Goal: Communication & Community: Answer question/provide support

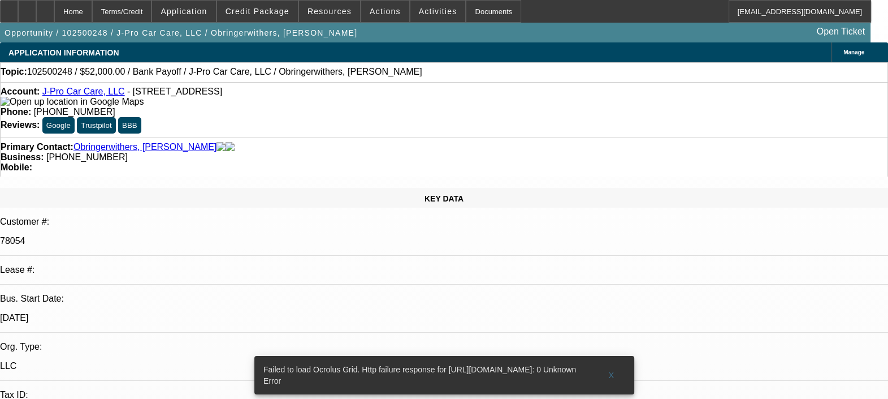
select select "0"
select select "2"
select select "0.1"
select select "1"
select select "2"
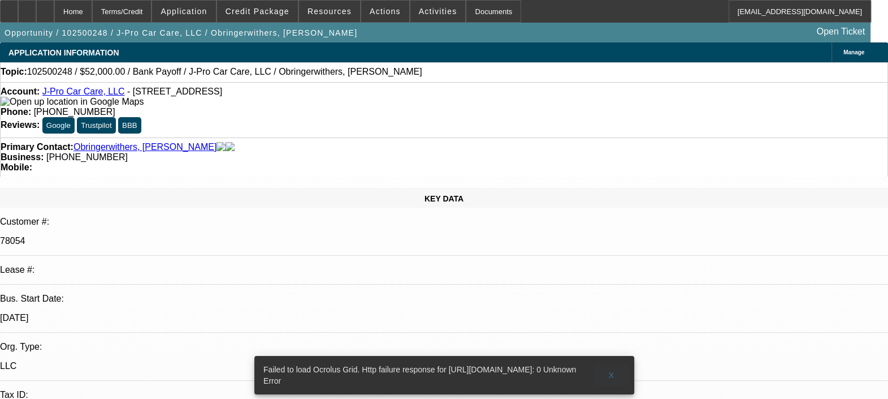
select select "4"
click at [614, 361] on span at bounding box center [612, 374] width 36 height 27
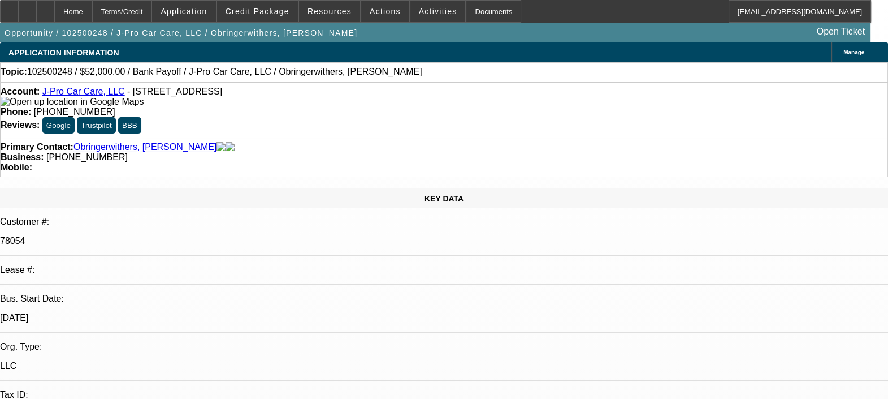
radio input "true"
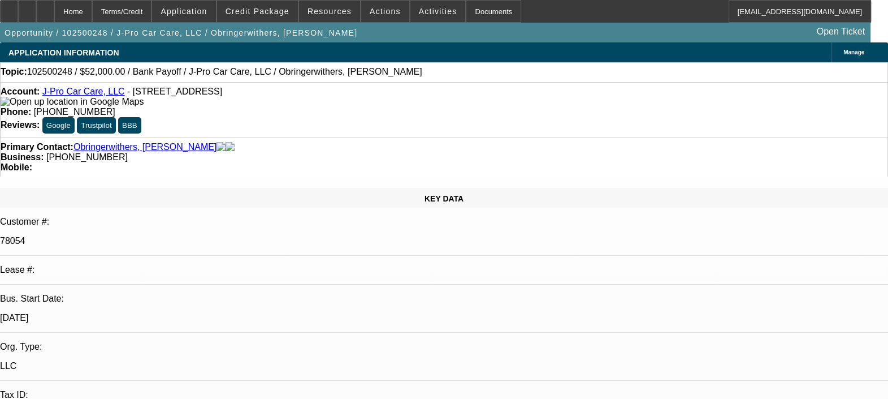
type textarea "EVERYTHING IS GOOD WITH CUSTOMER. PAYMENT HISTORY IS GOOD. NO ISSUES FOUND."
drag, startPoint x: 805, startPoint y: 277, endPoint x: 834, endPoint y: 250, distance: 40.0
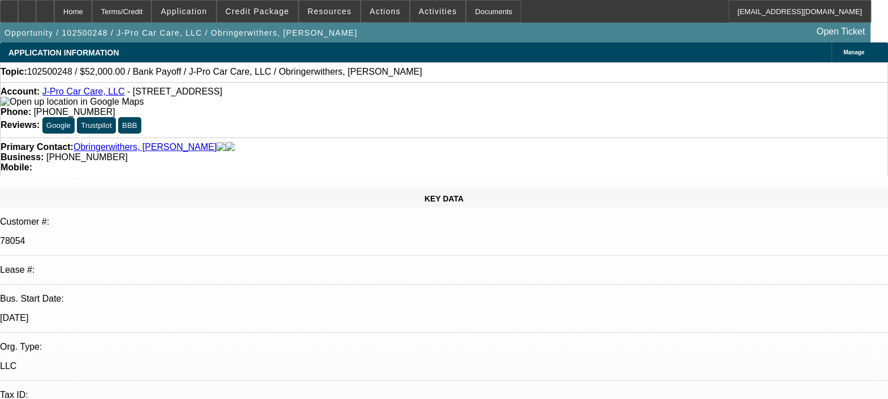
radio input "false"
radio input "true"
select select "0"
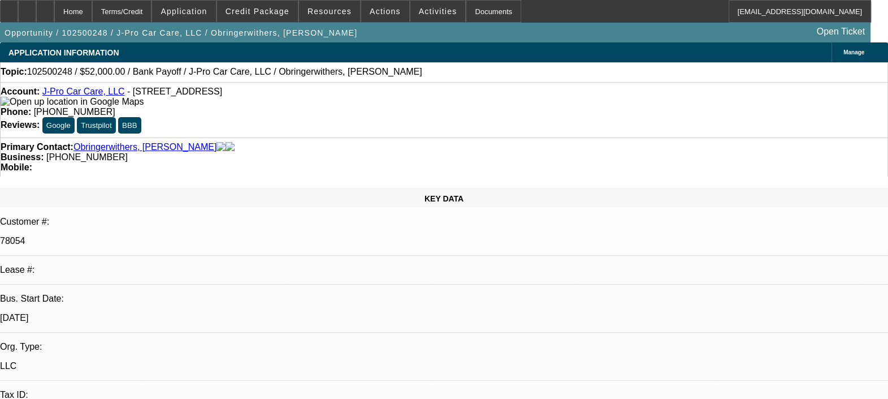
select select "2"
select select "0.1"
select select "1"
select select "2"
select select "4"
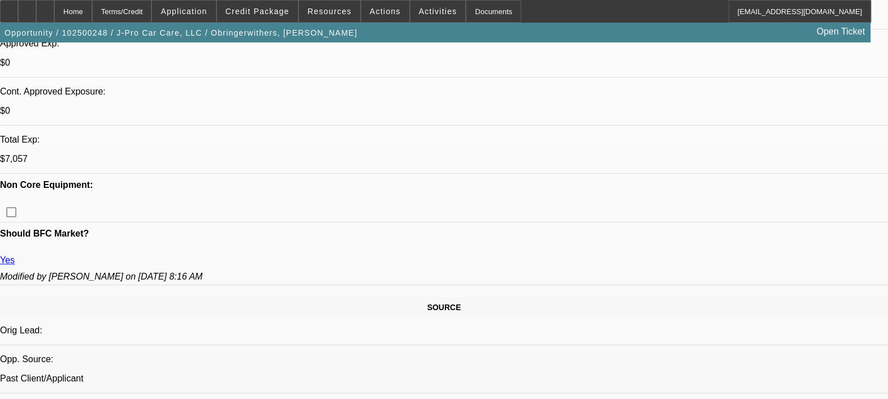
scroll to position [565, 0]
